Goal: Information Seeking & Learning: Learn about a topic

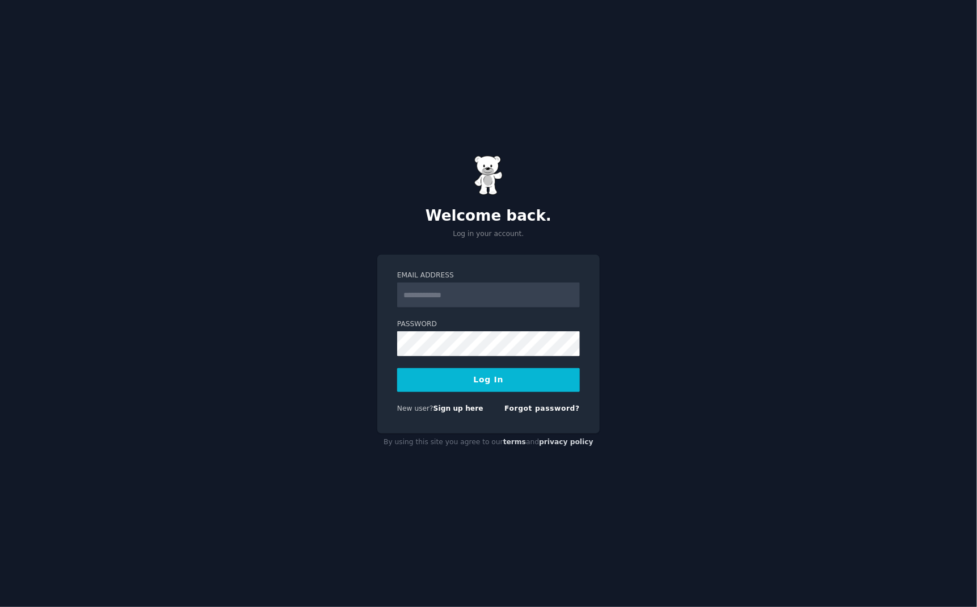
click at [550, 297] on input "Email Address" at bounding box center [488, 295] width 183 height 25
type input "**********"
click at [513, 392] on form "**********" at bounding box center [488, 344] width 183 height 147
click at [513, 385] on button "Log In" at bounding box center [488, 380] width 183 height 24
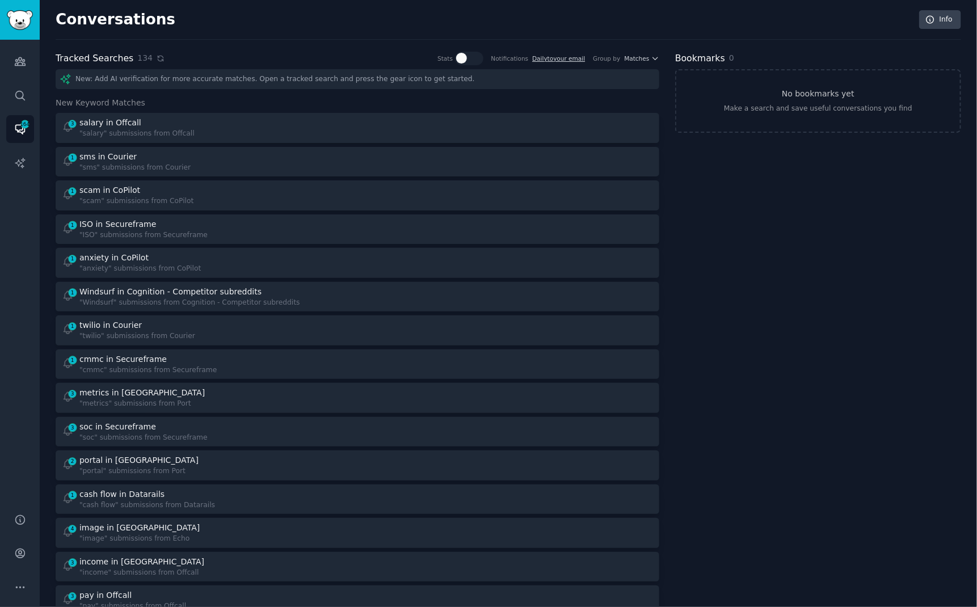
click at [157, 57] on icon at bounding box center [161, 58] width 8 height 8
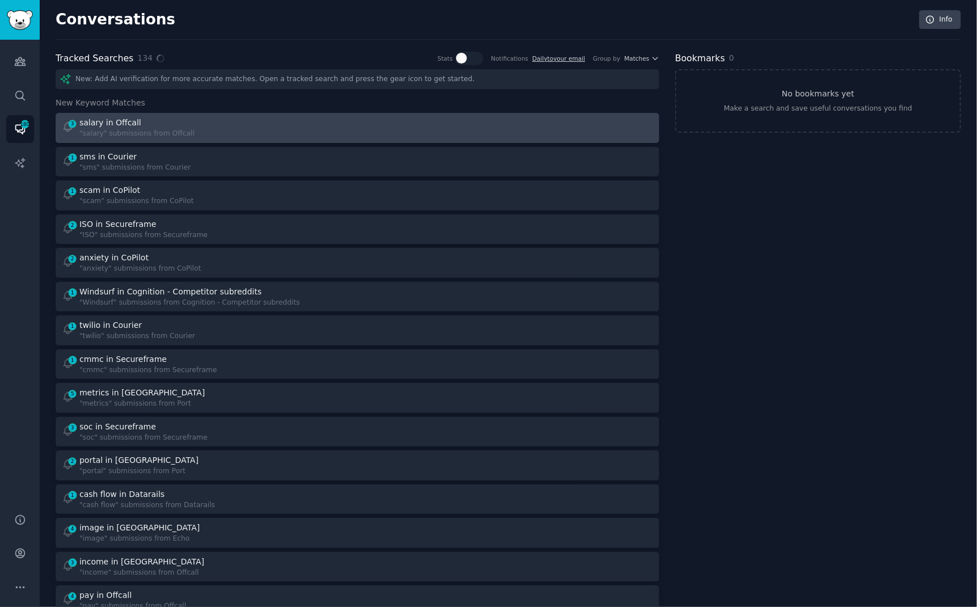
click at [199, 133] on div "3 salary in Offcall "salary" submissions from Offcall" at bounding box center [206, 128] width 288 height 22
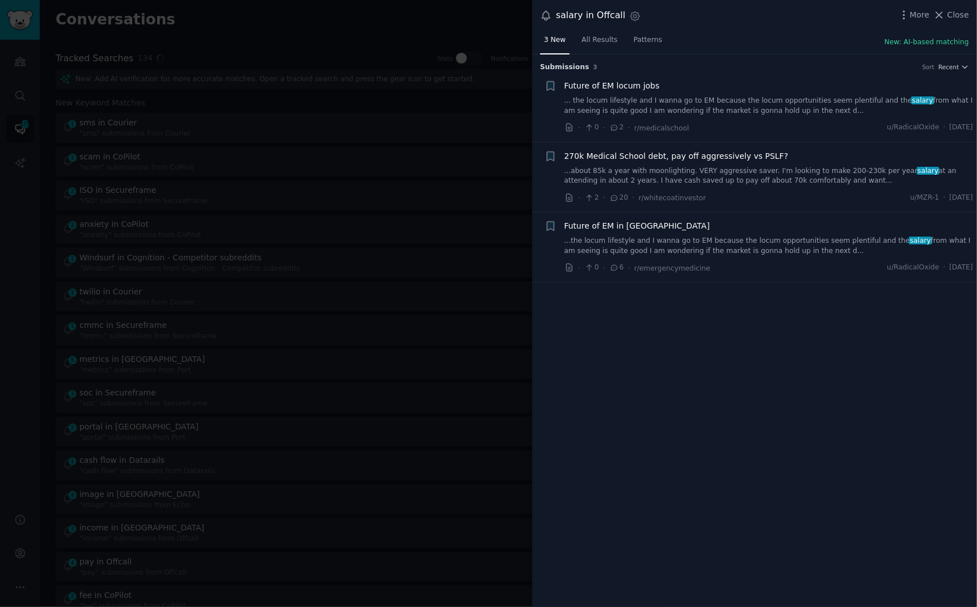
click at [842, 239] on link "...the locum lifestyle and I wanna go to EM because the locum opportunities see…" at bounding box center [769, 246] width 409 height 20
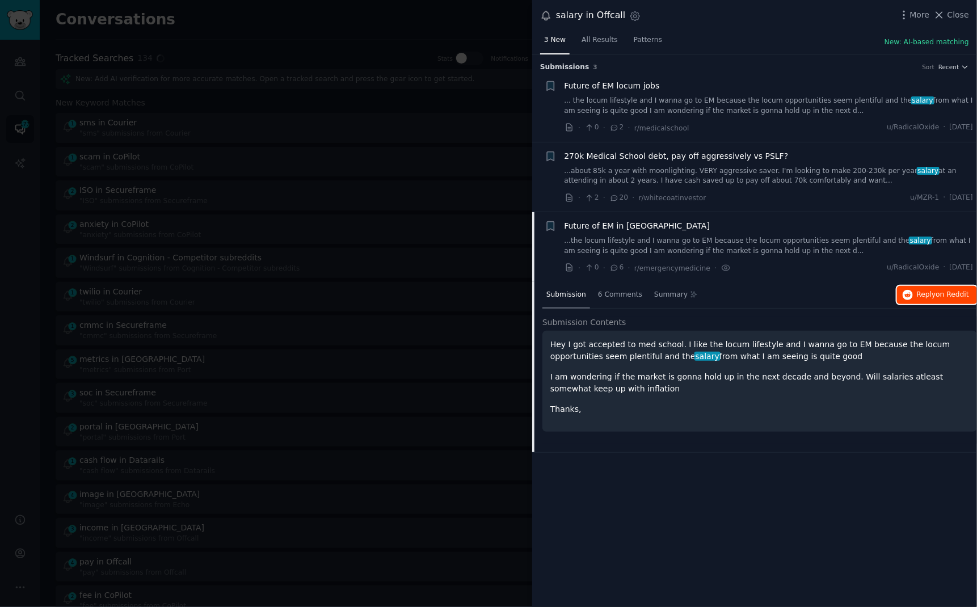
click at [915, 295] on button "Reply on Reddit" at bounding box center [937, 295] width 80 height 18
click at [386, 27] on div at bounding box center [488, 303] width 977 height 607
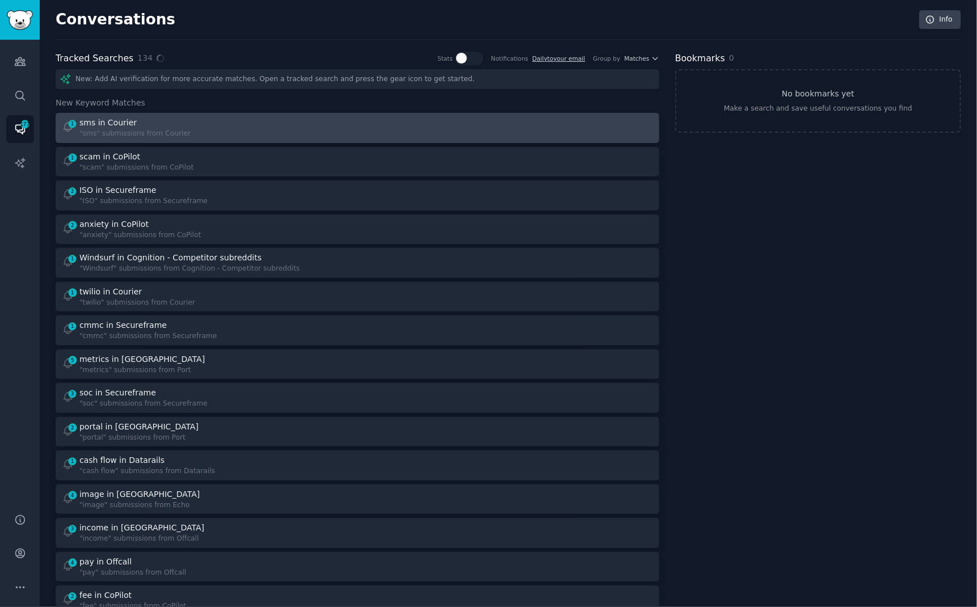
click at [174, 117] on div "sms in Courier" at bounding box center [134, 123] width 111 height 12
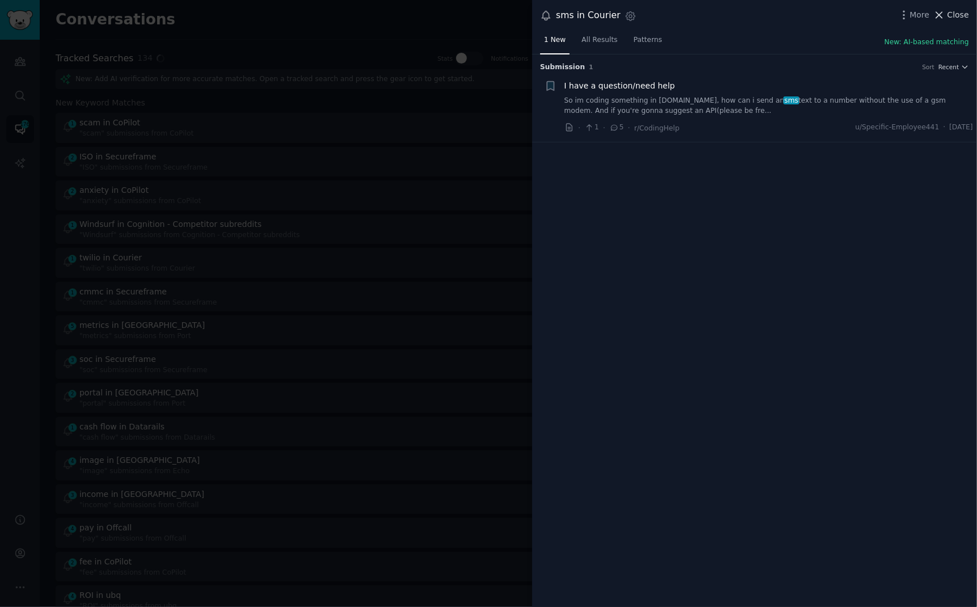
click at [948, 13] on button "Close" at bounding box center [952, 15] width 36 height 12
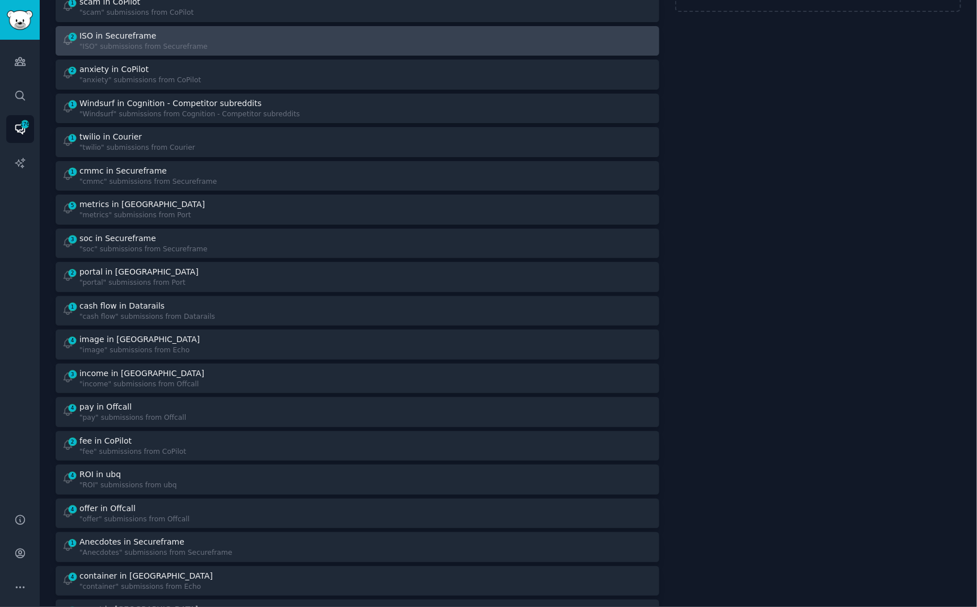
scroll to position [125, 0]
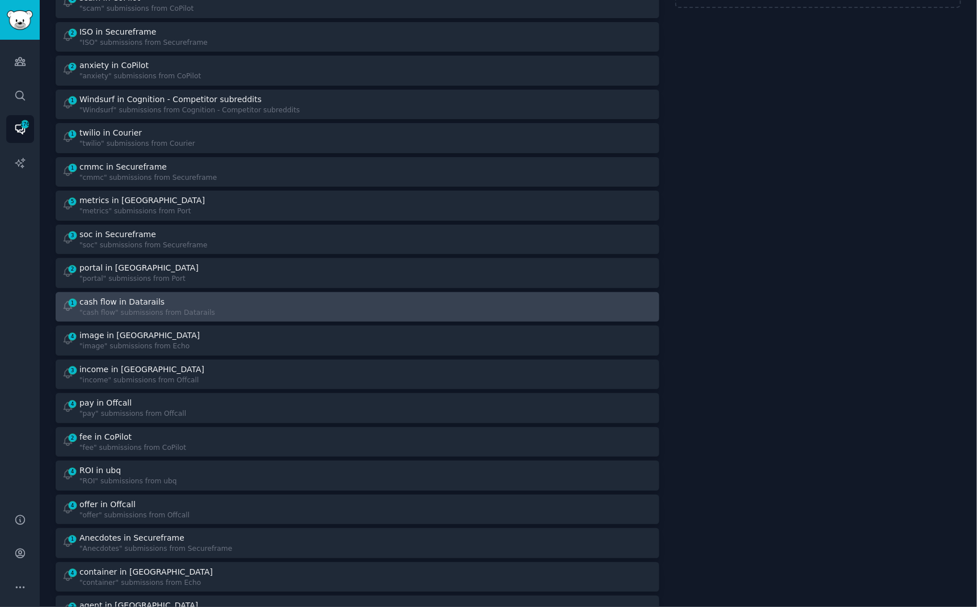
click at [171, 302] on div "cash flow in Datarails" at bounding box center [147, 302] width 136 height 12
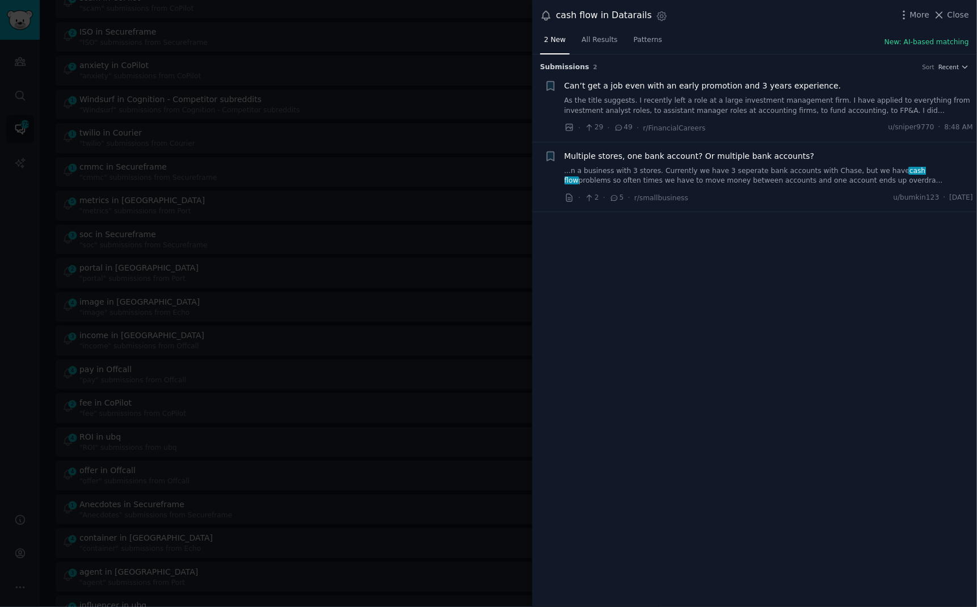
click at [934, 18] on div "More Close" at bounding box center [933, 15] width 71 height 14
click at [948, 17] on span "Close" at bounding box center [959, 15] width 22 height 12
